Goal: Navigation & Orientation: Go to known website

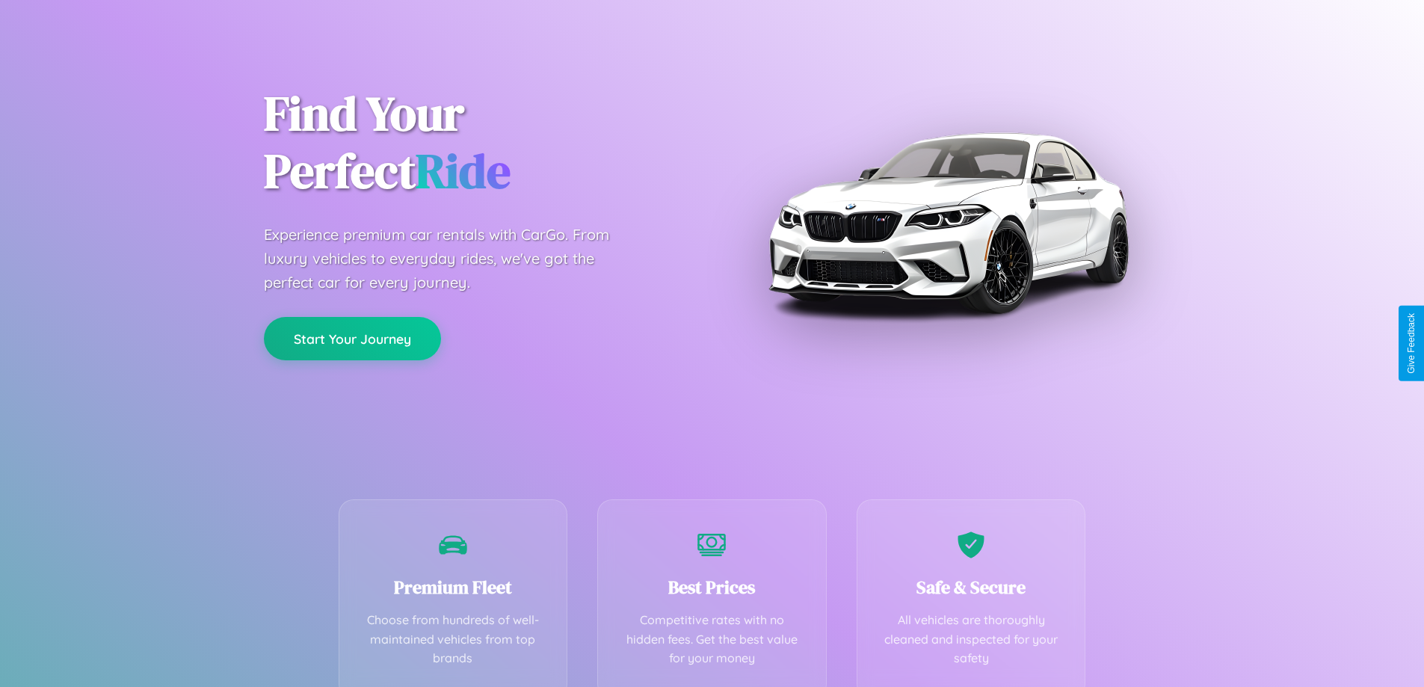
scroll to position [294, 0]
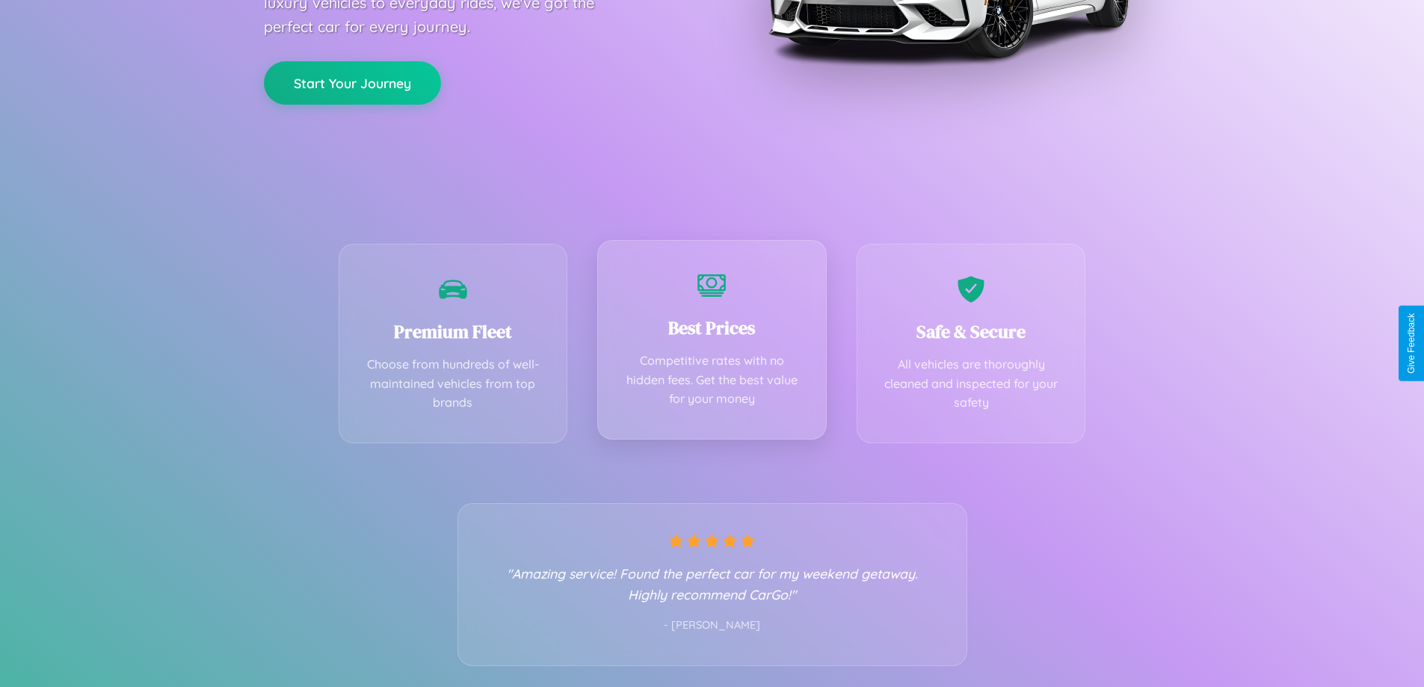
click at [712, 343] on div "Best Prices Competitive rates with no hidden fees. Get the best value for your …" at bounding box center [711, 340] width 229 height 200
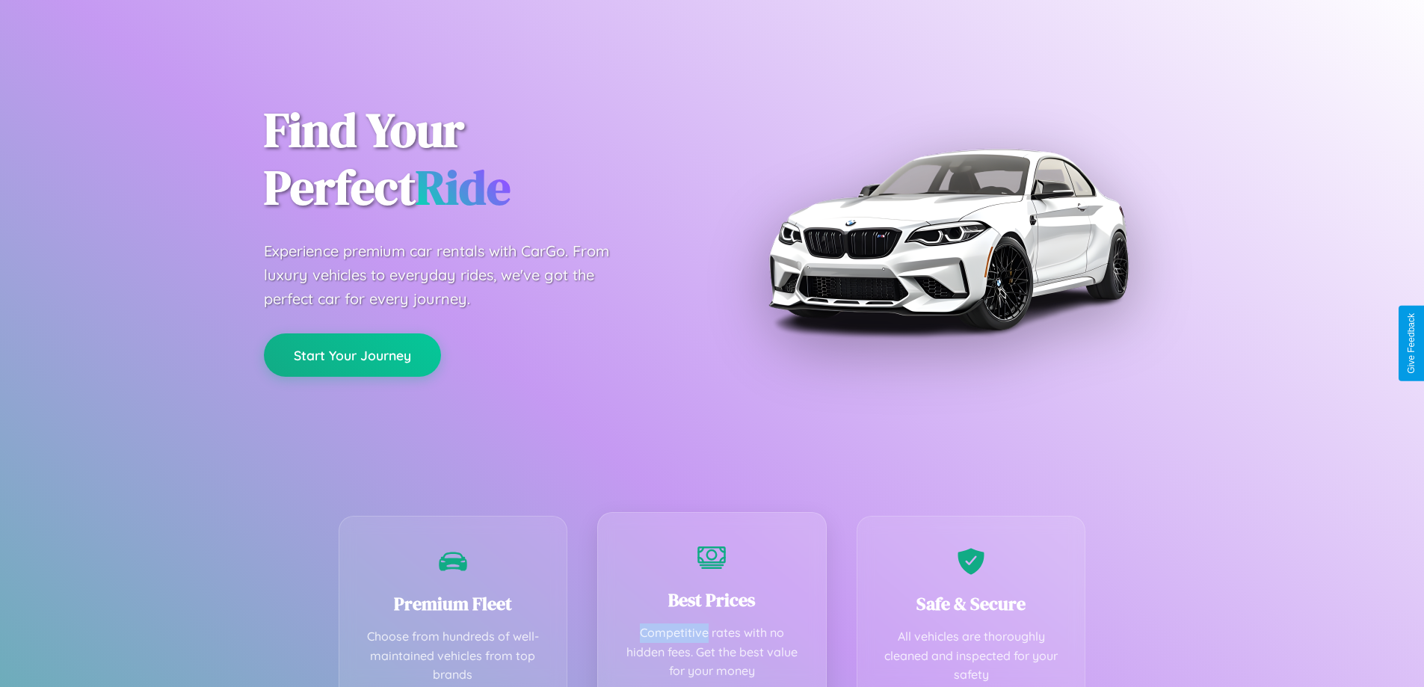
scroll to position [0, 0]
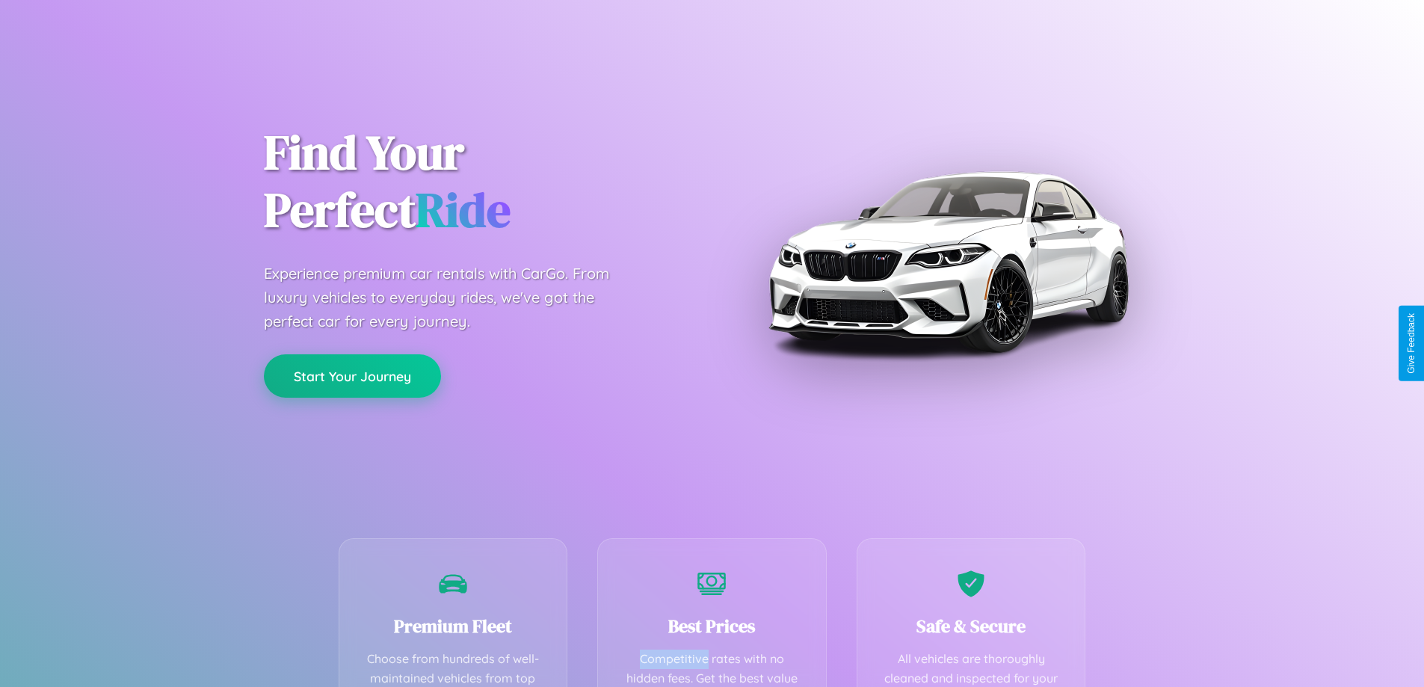
click at [352, 375] on button "Start Your Journey" at bounding box center [352, 375] width 177 height 43
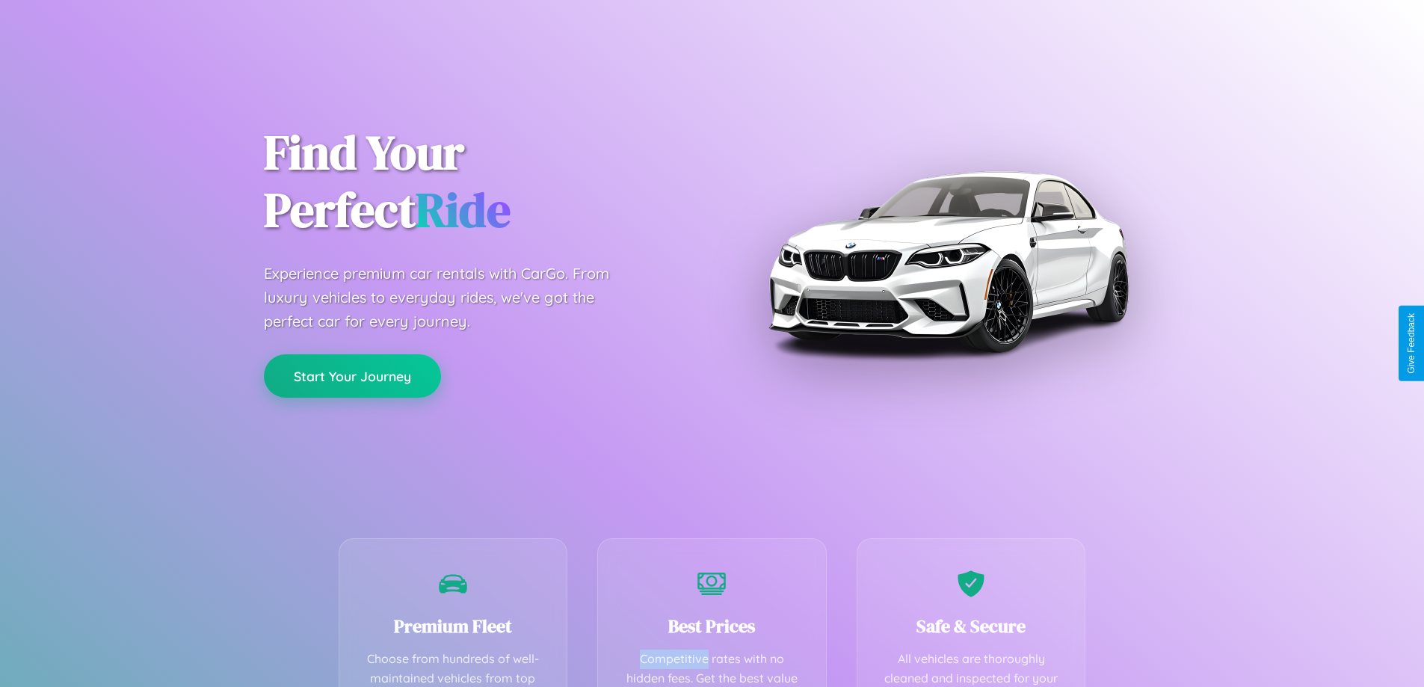
click at [352, 375] on button "Start Your Journey" at bounding box center [352, 375] width 177 height 43
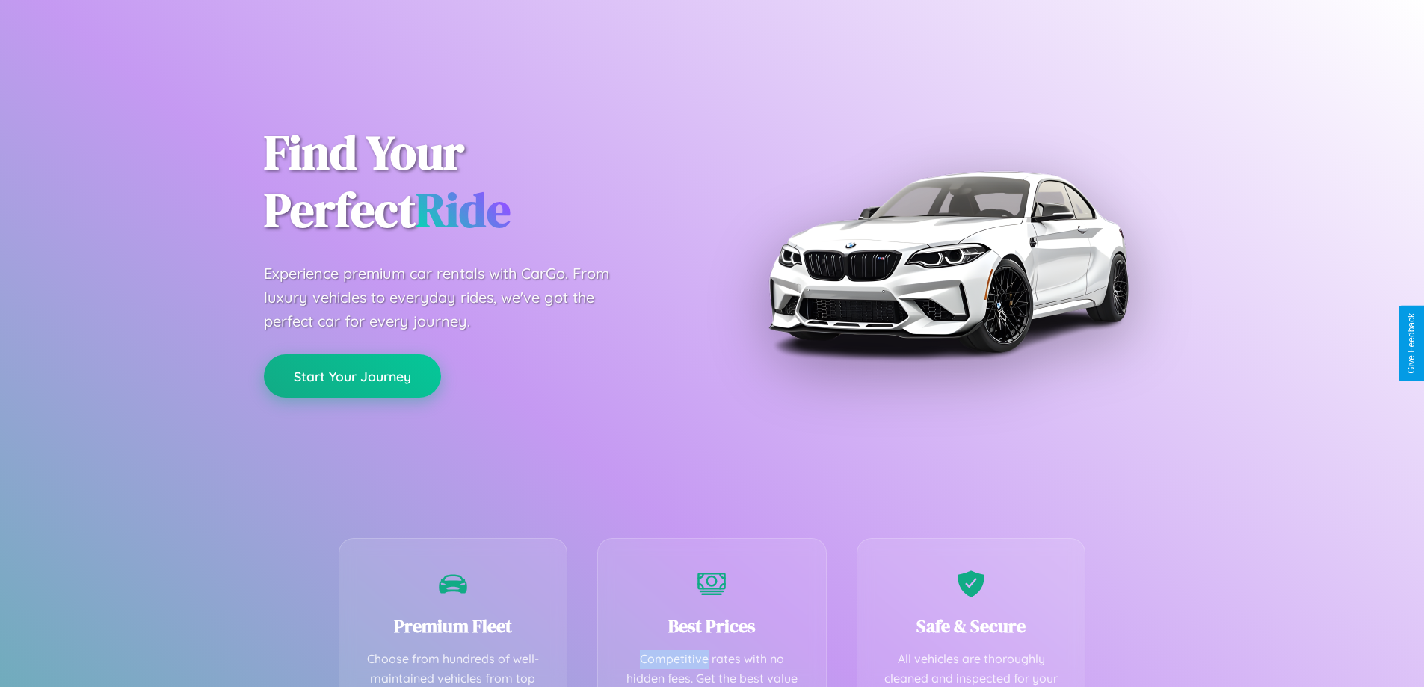
click at [352, 375] on button "Start Your Journey" at bounding box center [352, 375] width 177 height 43
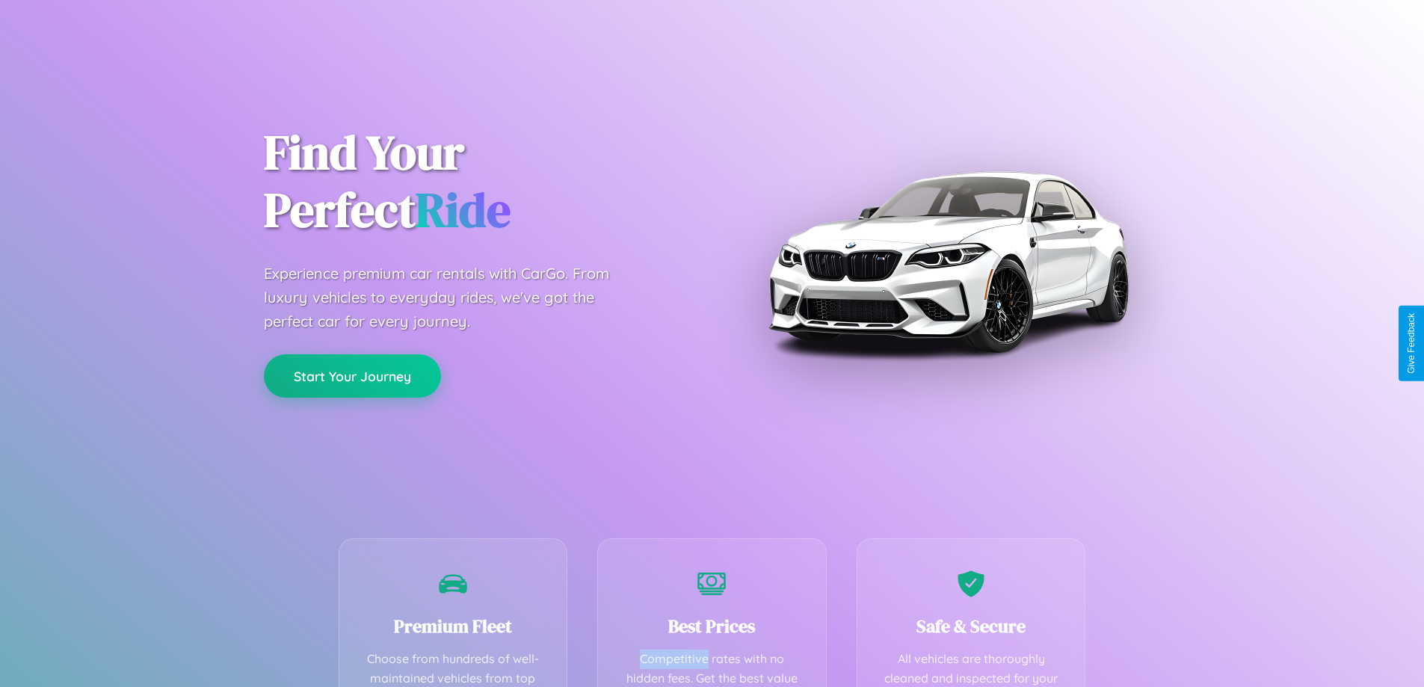
click at [352, 375] on button "Start Your Journey" at bounding box center [352, 375] width 177 height 43
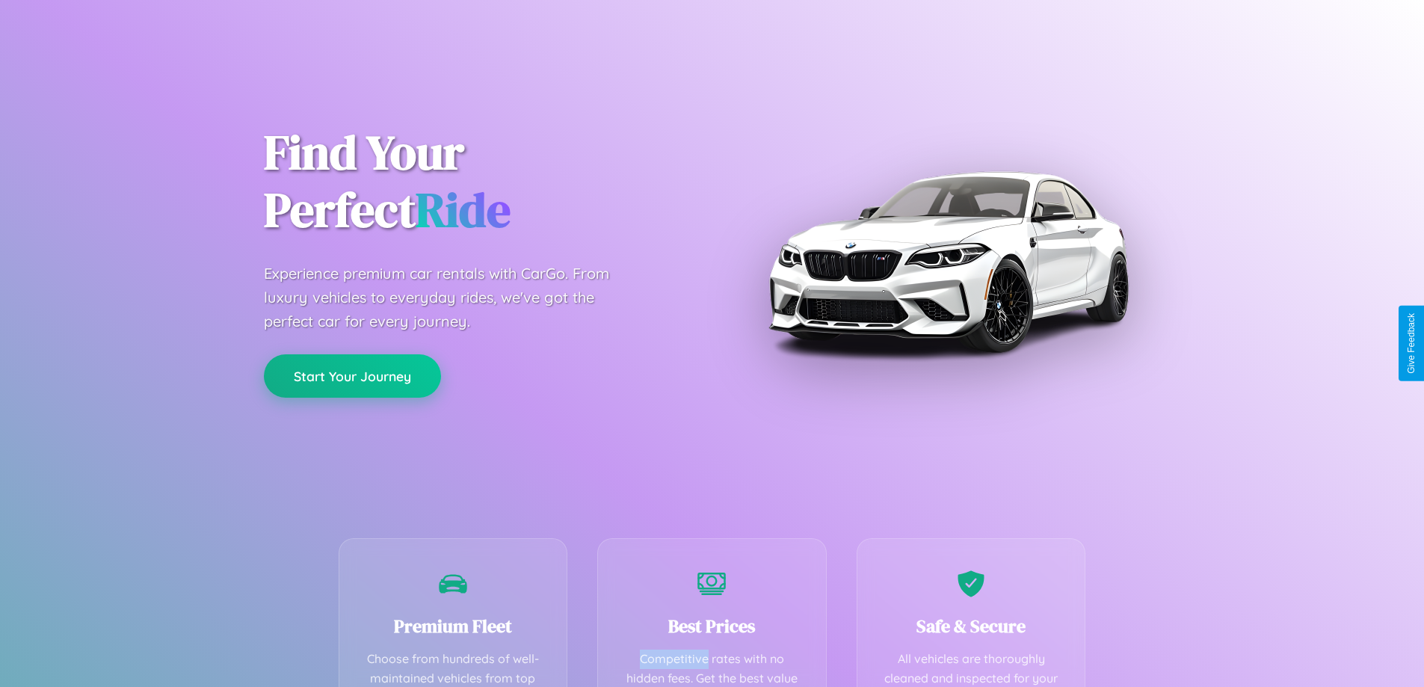
click at [352, 375] on button "Start Your Journey" at bounding box center [352, 375] width 177 height 43
